Goal: Browse casually: Explore the website without a specific task or goal

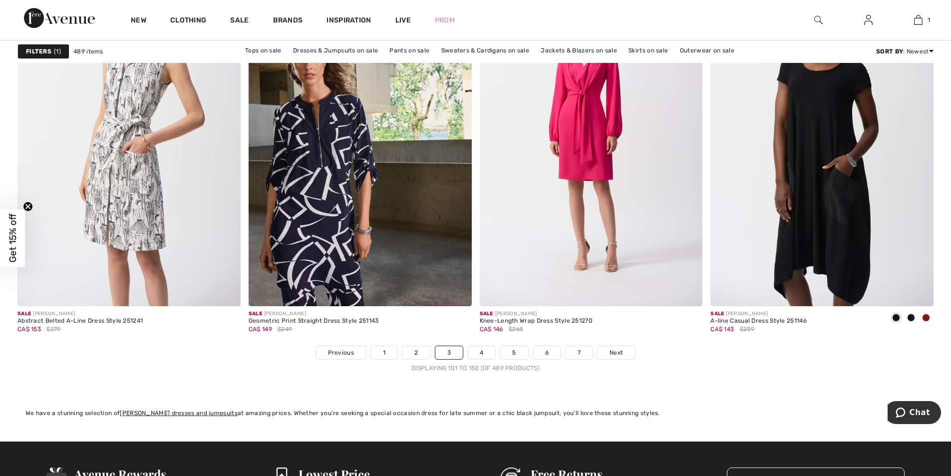
scroll to position [5537, 0]
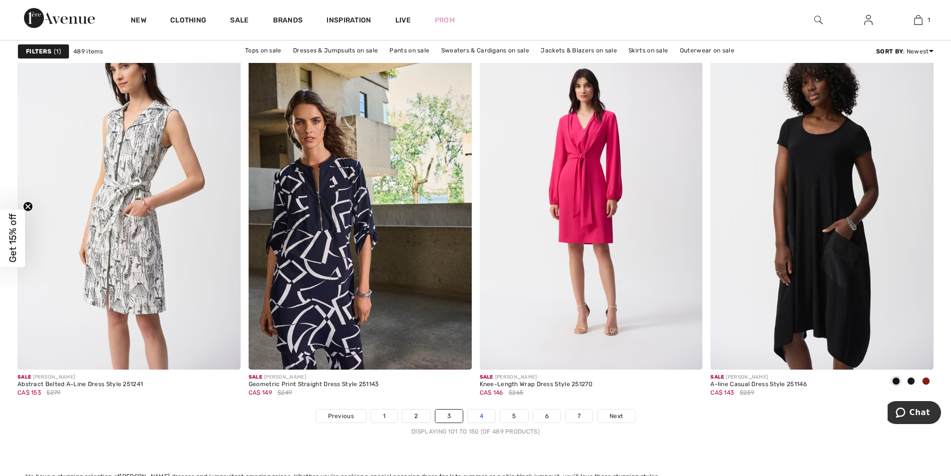
click at [482, 417] on link "4" at bounding box center [481, 415] width 27 height 13
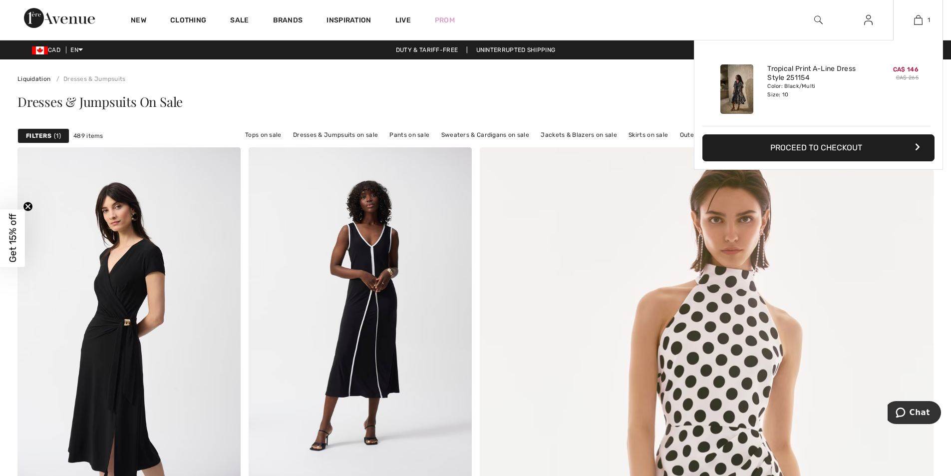
click at [776, 153] on button "Proceed to Checkout" at bounding box center [818, 147] width 232 height 27
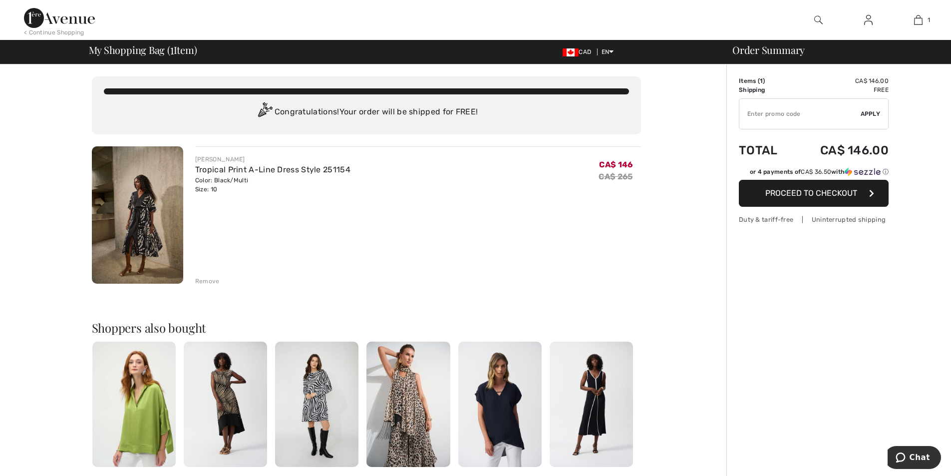
click at [209, 281] on div "Remove" at bounding box center [207, 281] width 24 height 9
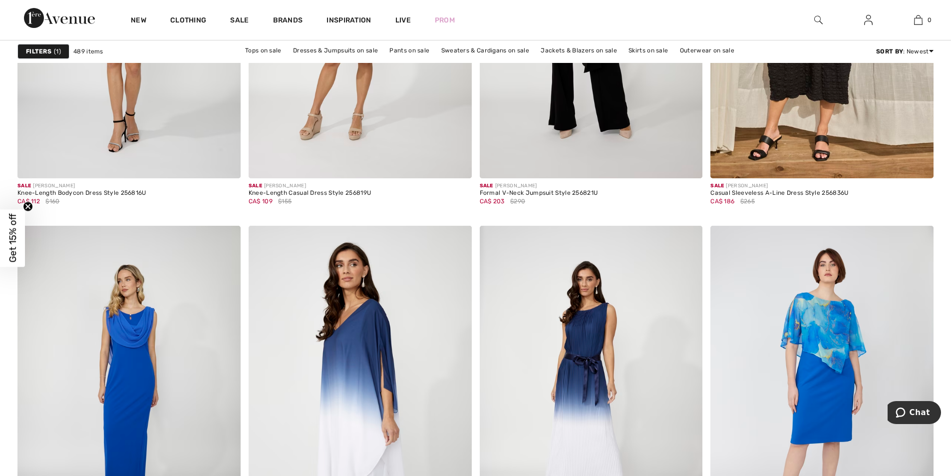
scroll to position [4691, 0]
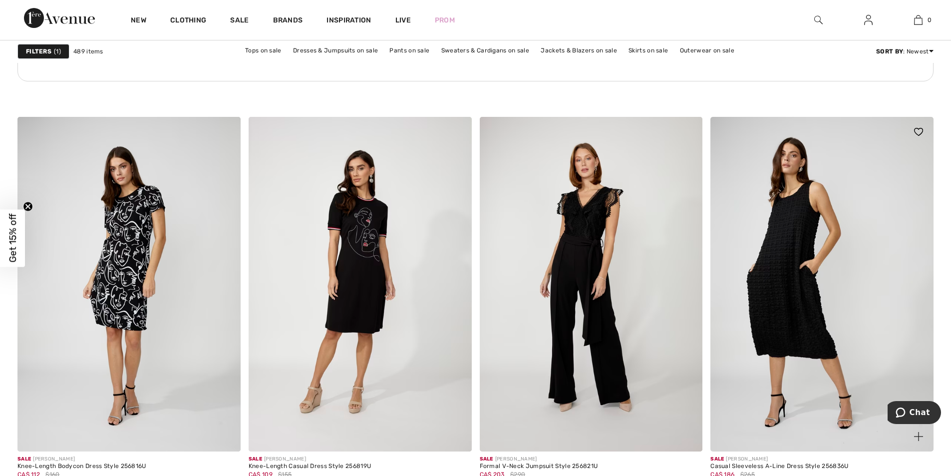
click at [804, 305] on img at bounding box center [821, 284] width 223 height 334
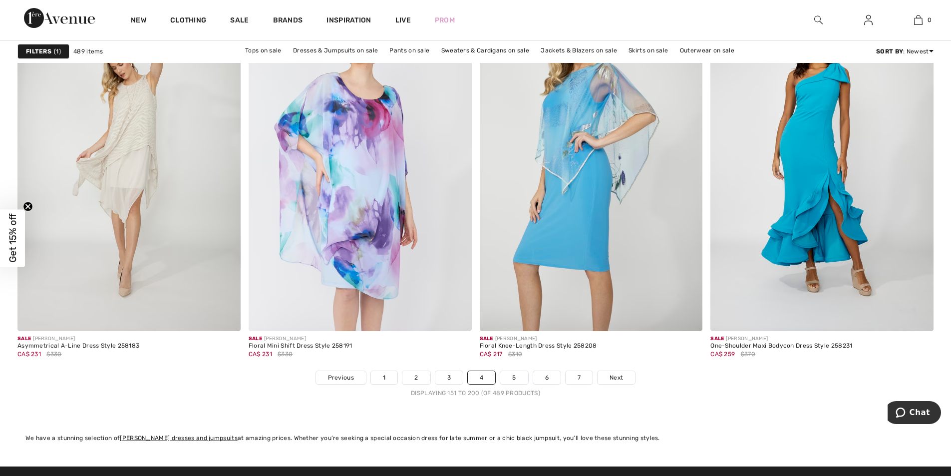
scroll to position [5652, 0]
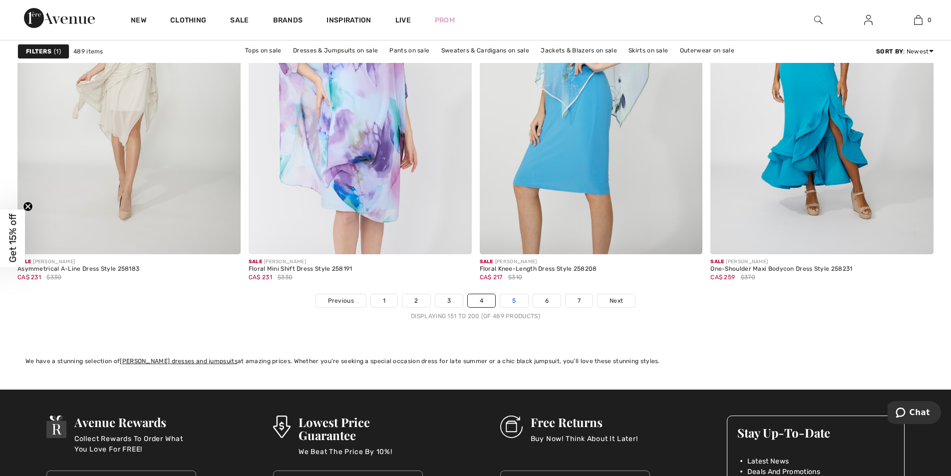
click at [517, 299] on link "5" at bounding box center [513, 300] width 27 height 13
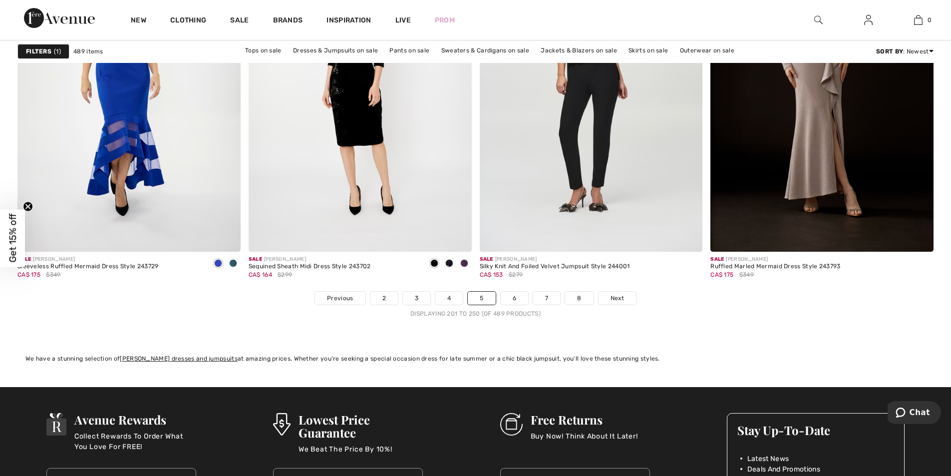
scroll to position [5738, 0]
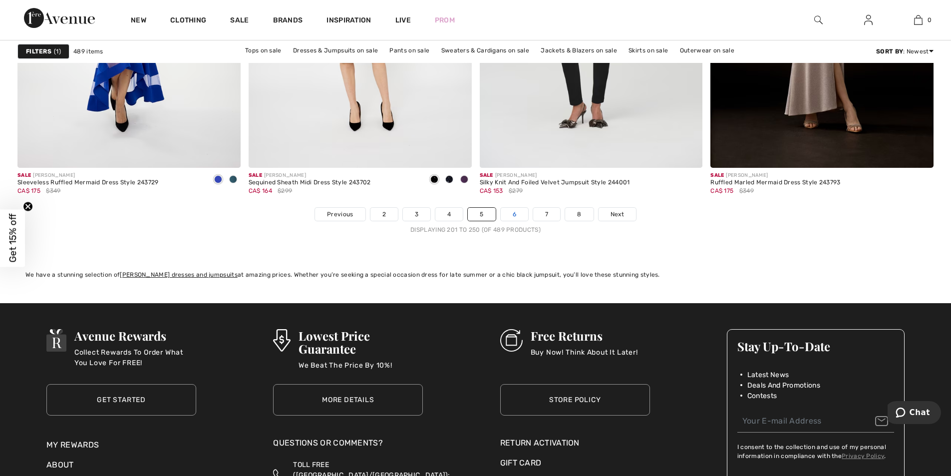
click at [516, 217] on link "6" at bounding box center [514, 214] width 27 height 13
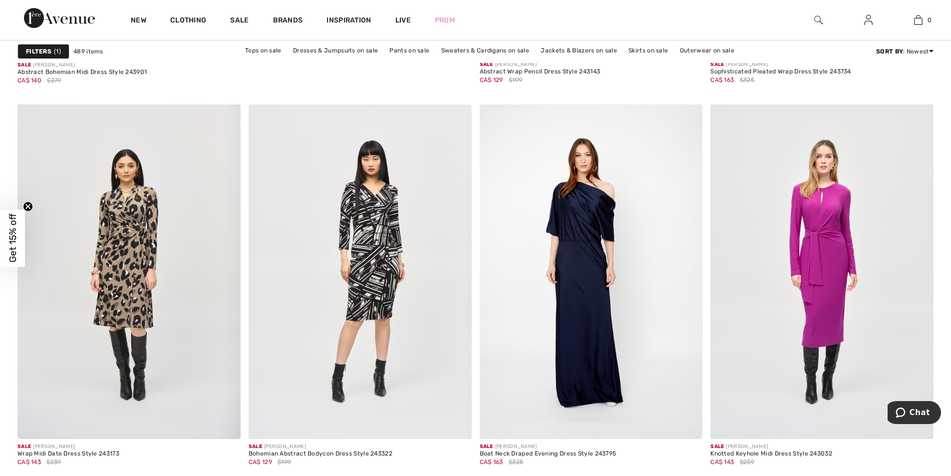
scroll to position [3830, 0]
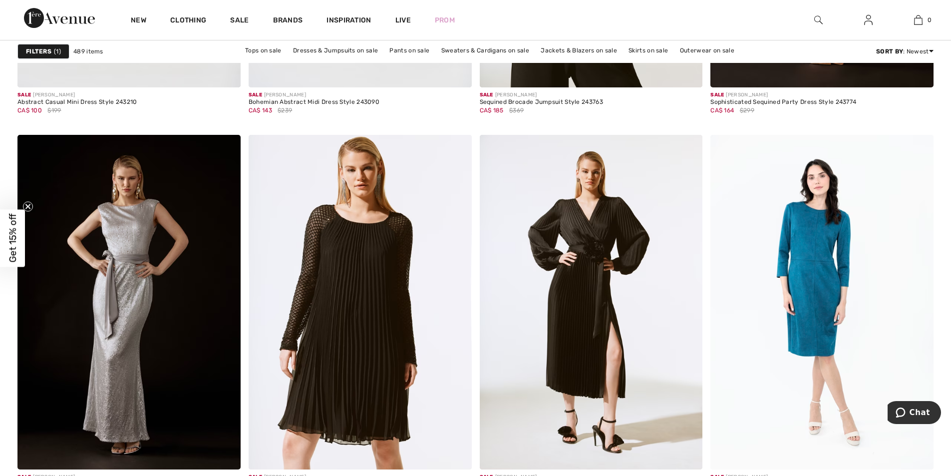
scroll to position [5619, 0]
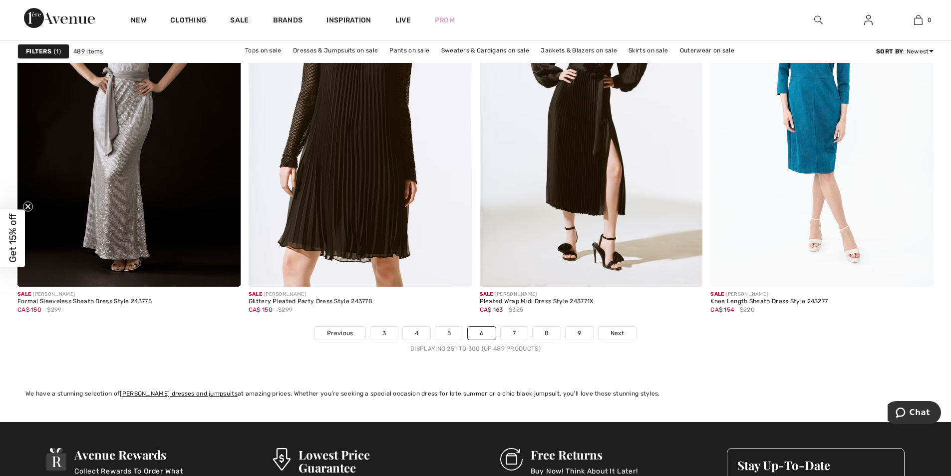
drag, startPoint x: 953, startPoint y: 287, endPoint x: 25, endPoint y: 0, distance: 970.8
click at [517, 334] on link "7" at bounding box center [514, 333] width 27 height 13
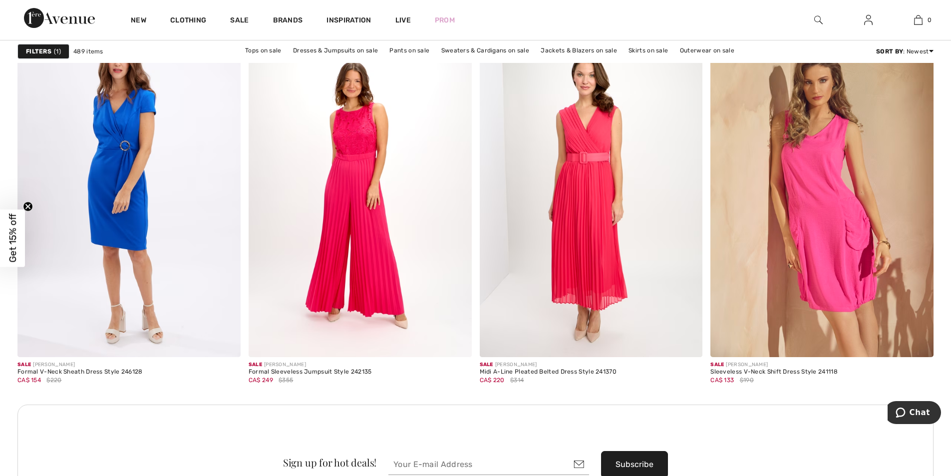
scroll to position [2554, 0]
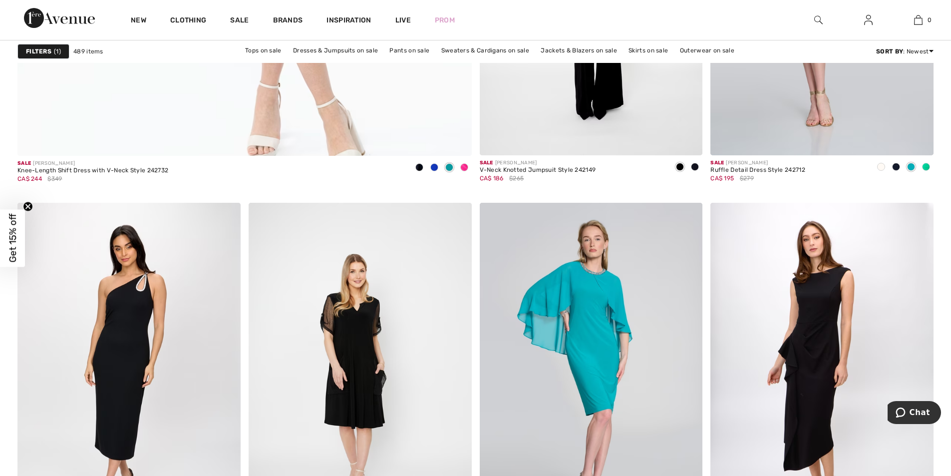
scroll to position [3711, 0]
